Goal: Find specific page/section: Find specific page/section

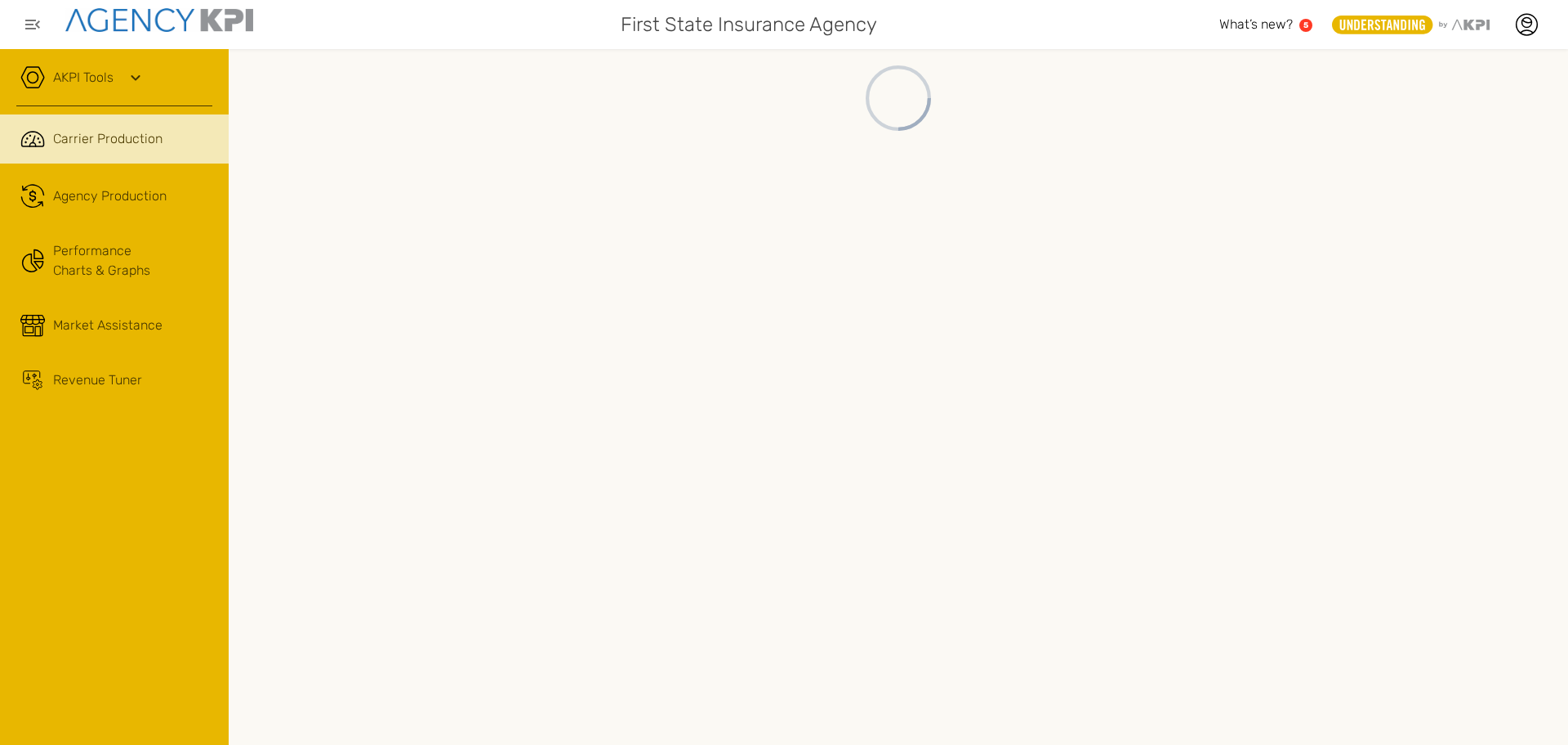
click at [133, 80] on icon at bounding box center [135, 78] width 20 height 20
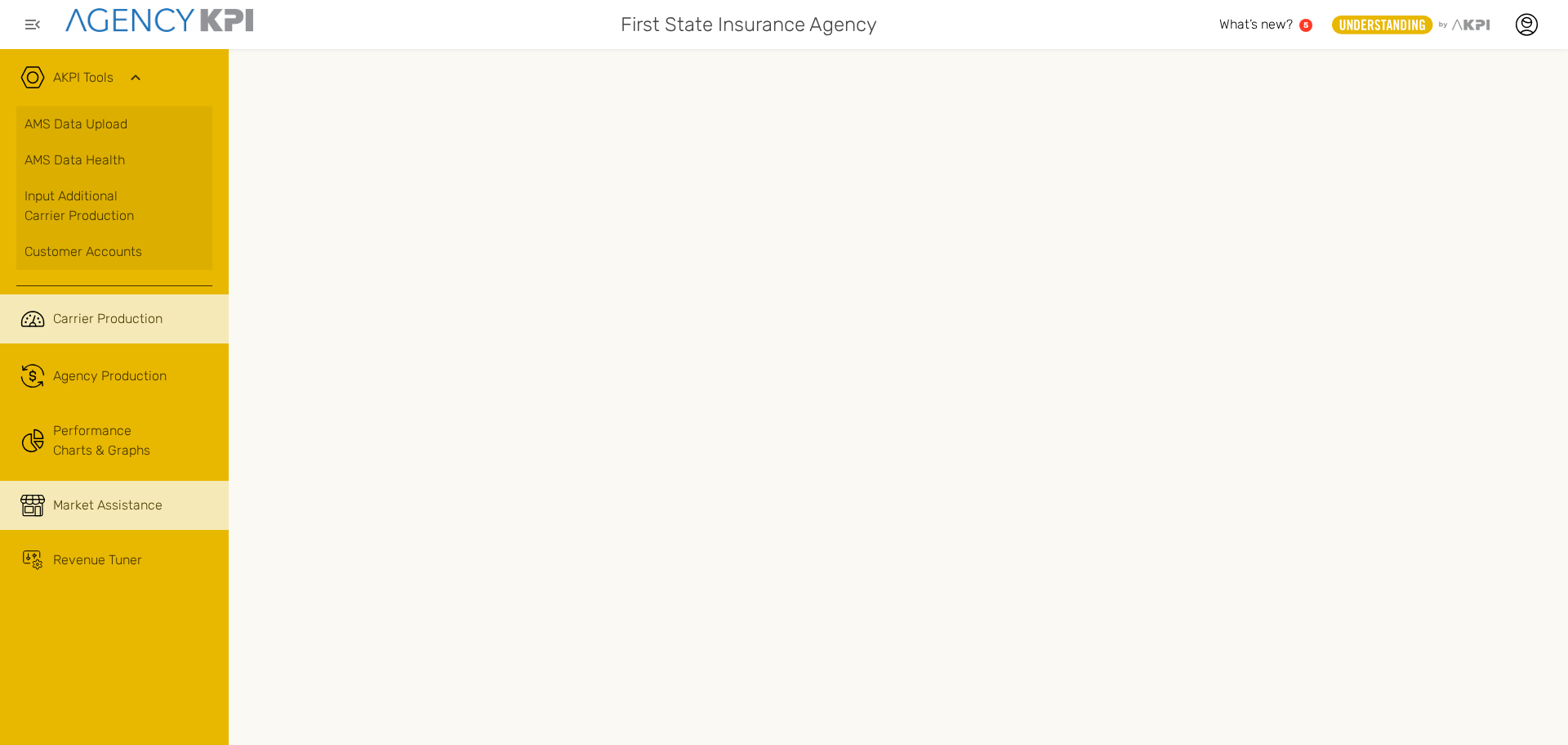
click at [117, 508] on span "Market Assistance" at bounding box center [108, 505] width 109 height 20
